Goal: Task Accomplishment & Management: Use online tool/utility

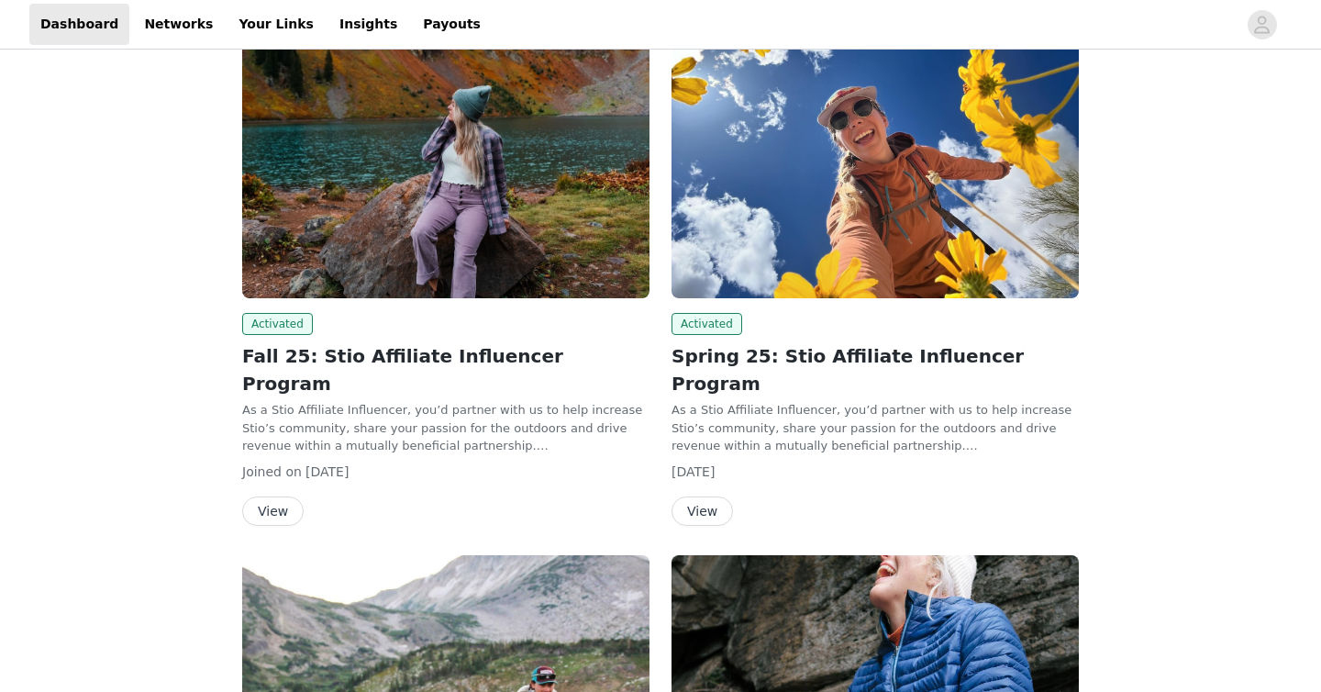
scroll to position [200, 0]
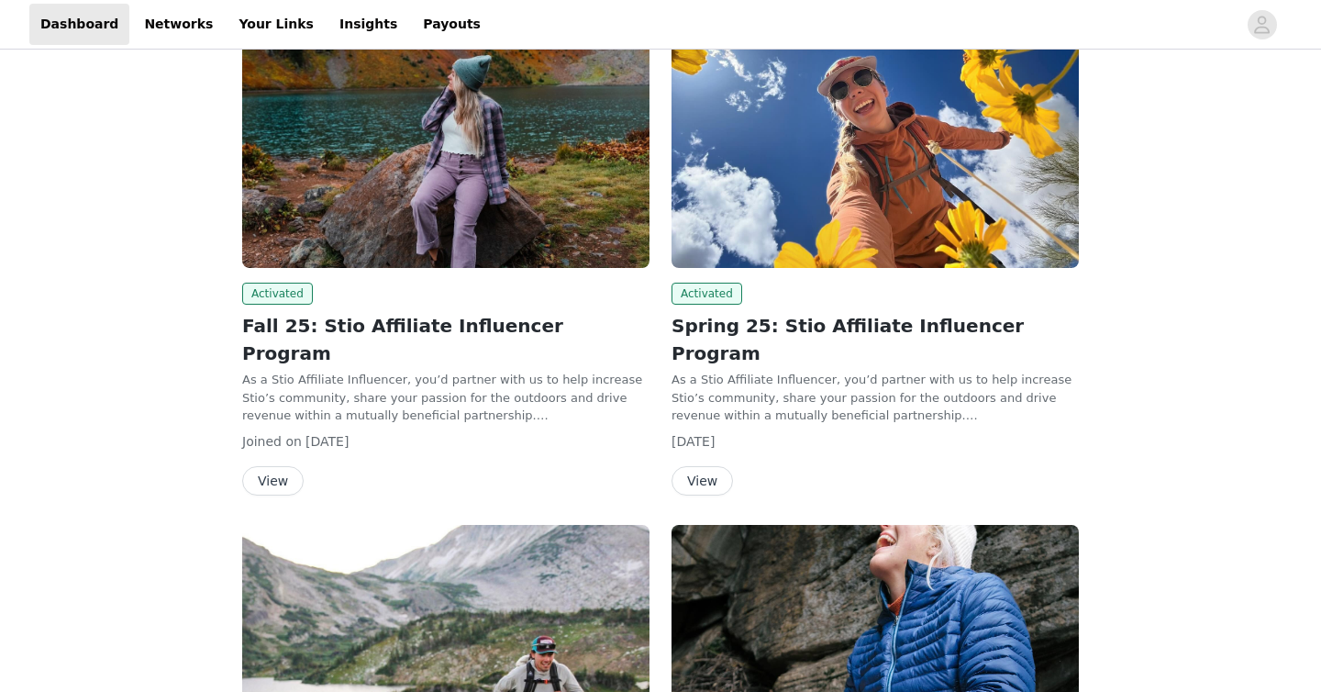
click at [278, 466] on button "View" at bounding box center [272, 480] width 61 height 29
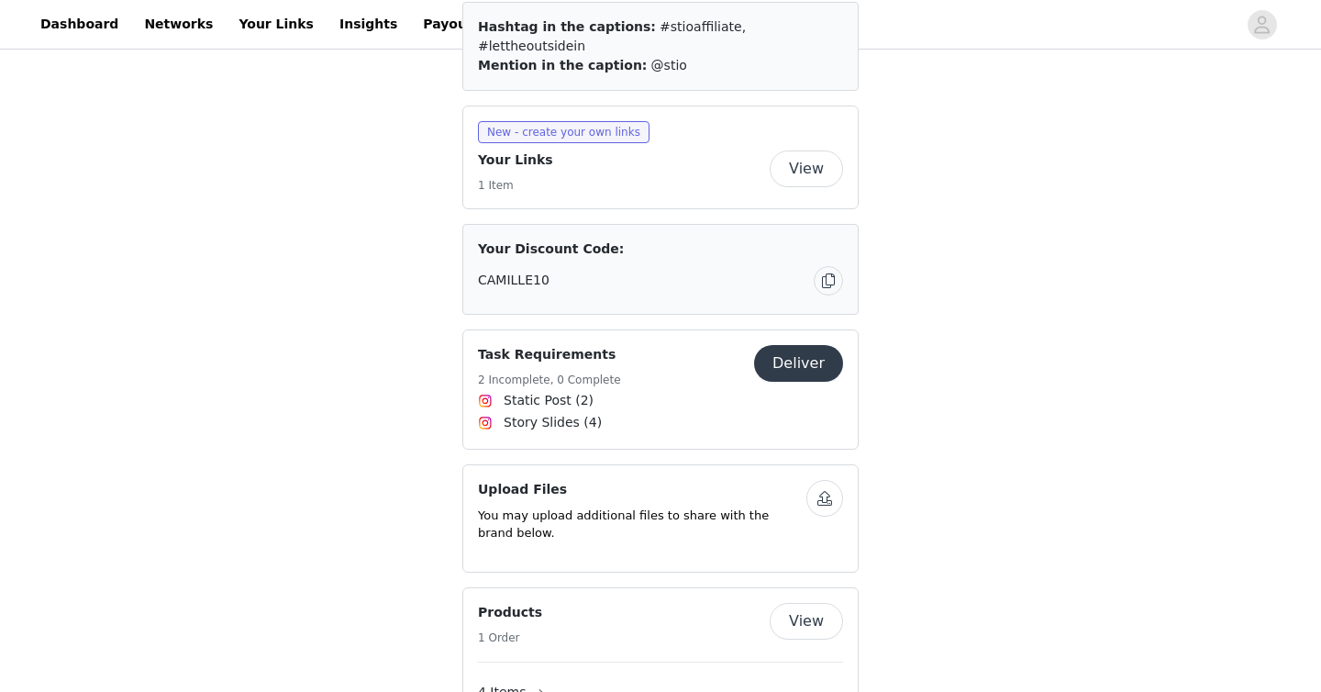
scroll to position [1131, 0]
click at [797, 343] on button "Deliver" at bounding box center [798, 361] width 89 height 37
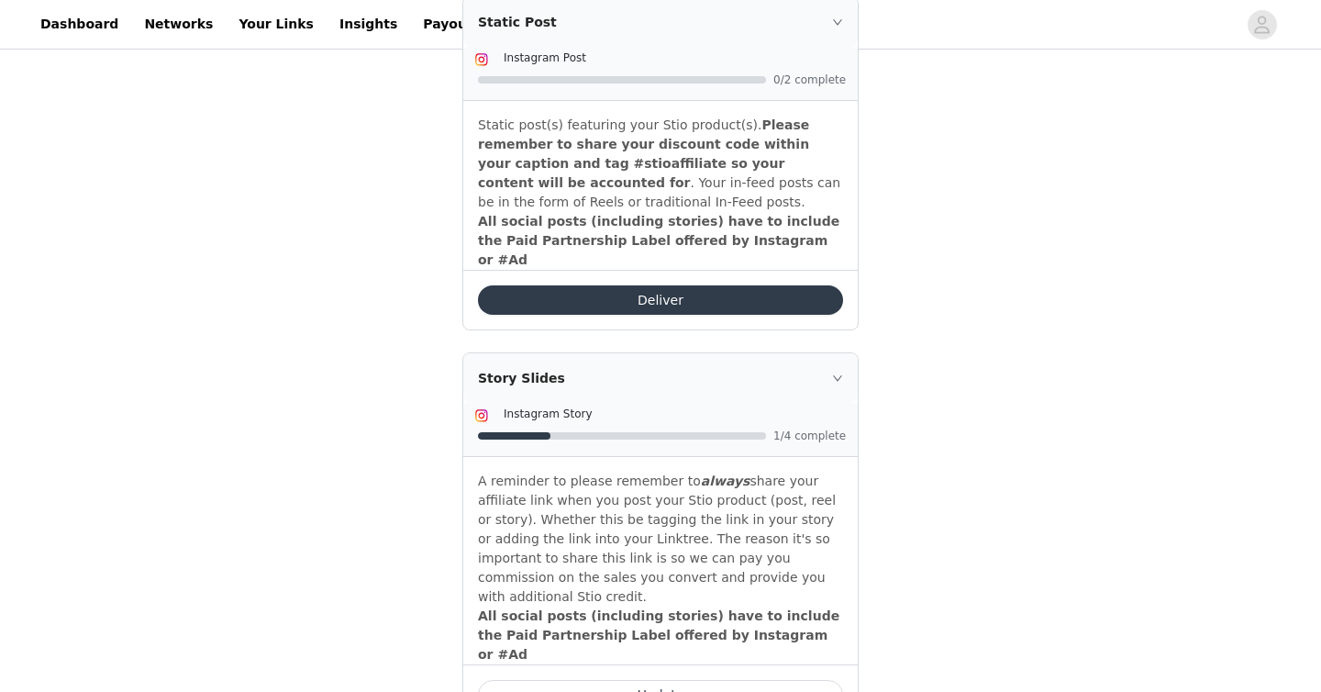
click at [826, 353] on div "Story Slides" at bounding box center [660, 378] width 395 height 50
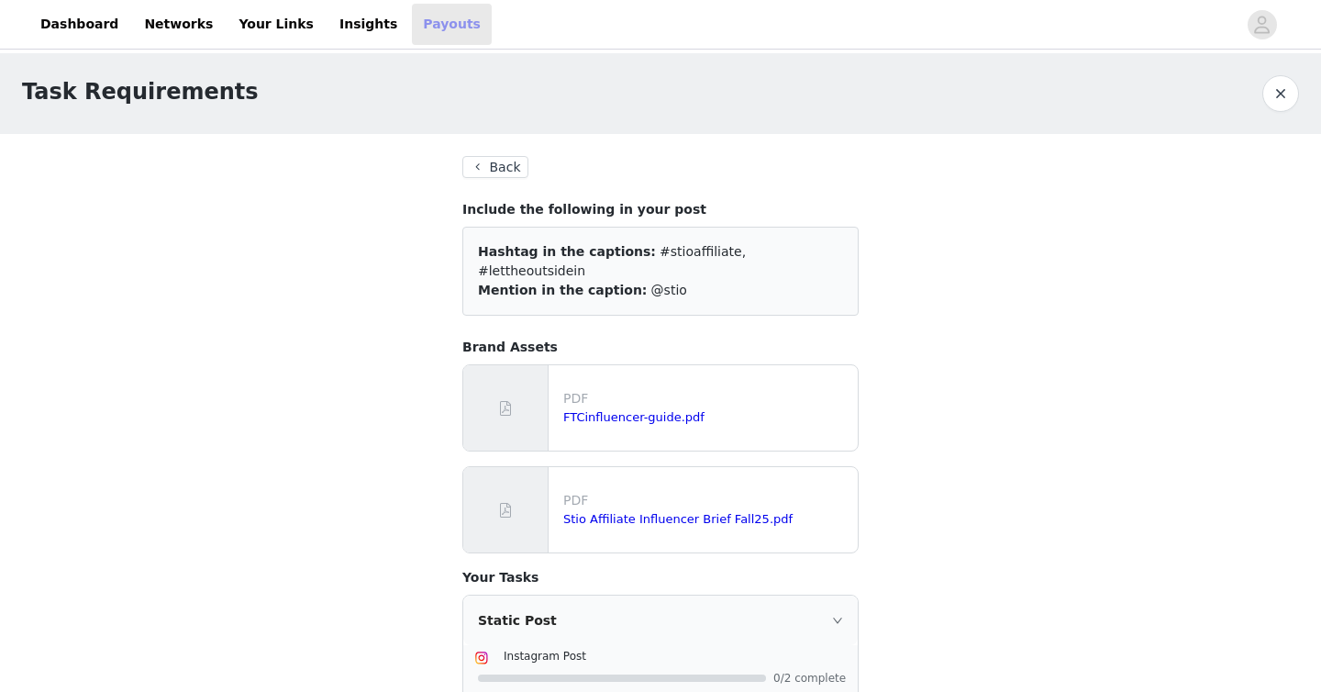
click at [412, 23] on link "Payouts" at bounding box center [452, 24] width 80 height 41
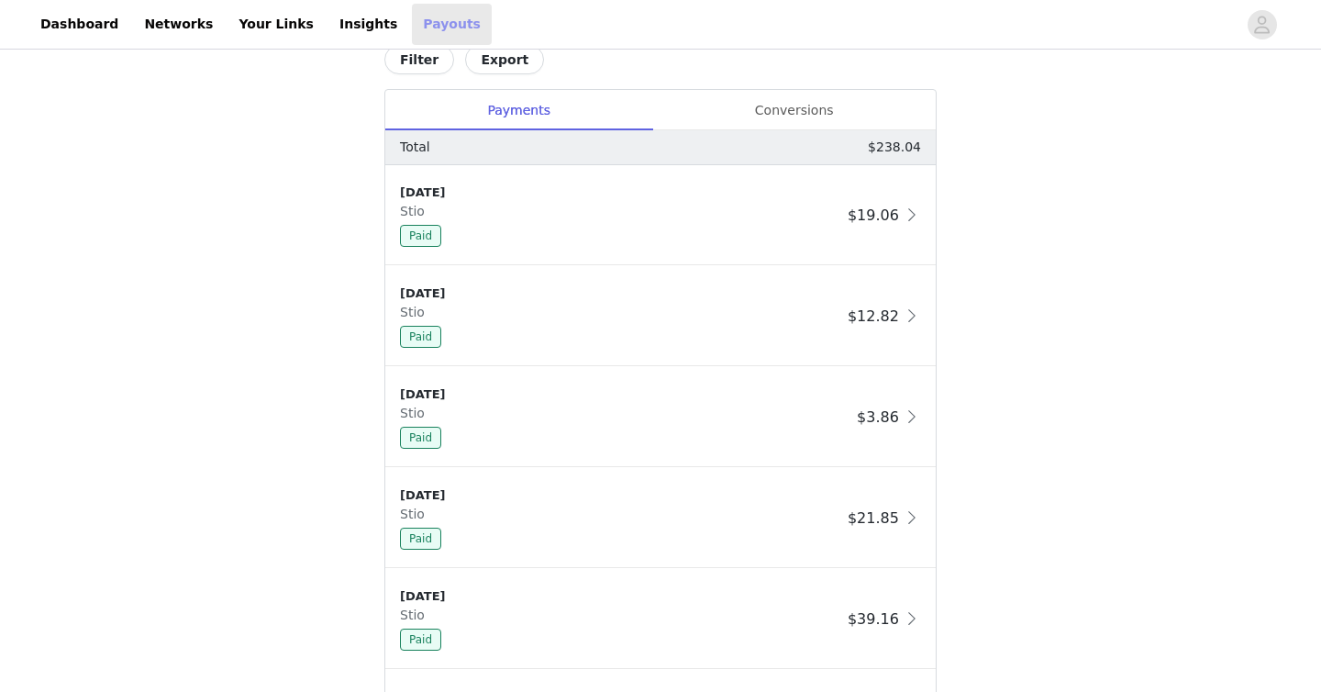
scroll to position [796, 0]
